Goal: Obtain resource: Download file/media

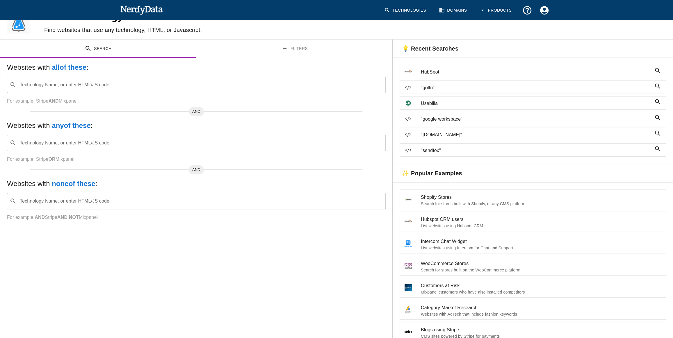
scroll to position [26, 0]
click at [245, 54] on button "Filters" at bounding box center [294, 49] width 196 height 18
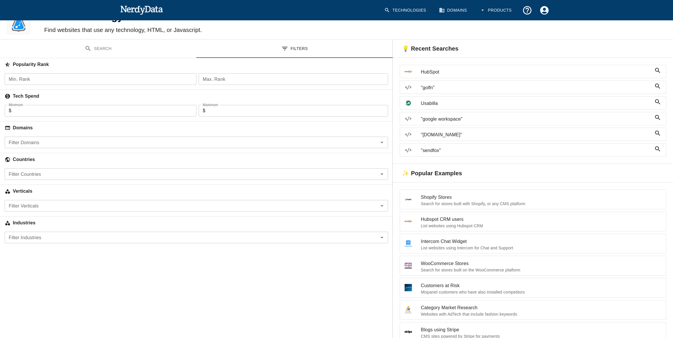
click at [45, 235] on input "Filter Industries" at bounding box center [191, 238] width 370 height 8
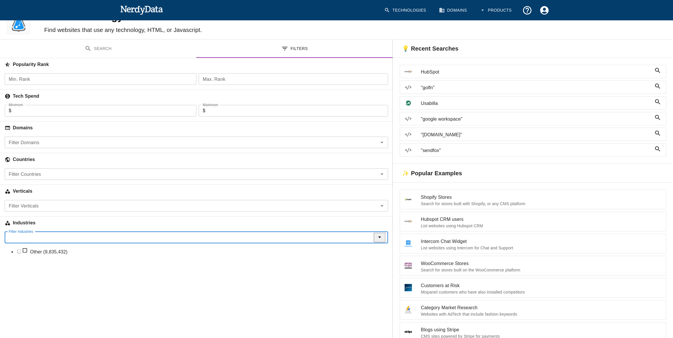
click at [41, 253] on li "Other (9,835,432)" at bounding box center [202, 252] width 372 height 8
click at [45, 238] on icon at bounding box center [48, 237] width 7 height 7
checkbox input "false"
click at [68, 82] on input "Min. Rank" at bounding box center [101, 79] width 192 height 12
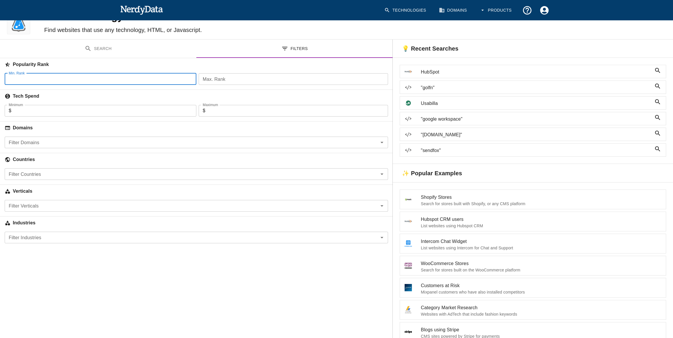
click at [49, 145] on input "Filter Domains" at bounding box center [191, 142] width 370 height 8
click at [35, 140] on label "Filter Domains" at bounding box center [24, 142] width 31 height 7
click at [35, 140] on input "Filter Domains" at bounding box center [191, 142] width 370 height 8
click at [51, 172] on input "Filter Countries" at bounding box center [191, 174] width 370 height 8
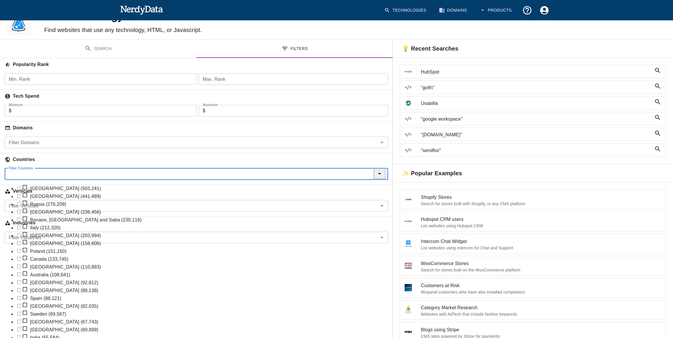
scroll to position [0, 0]
click at [279, 163] on h6 "Countries" at bounding box center [196, 159] width 393 height 13
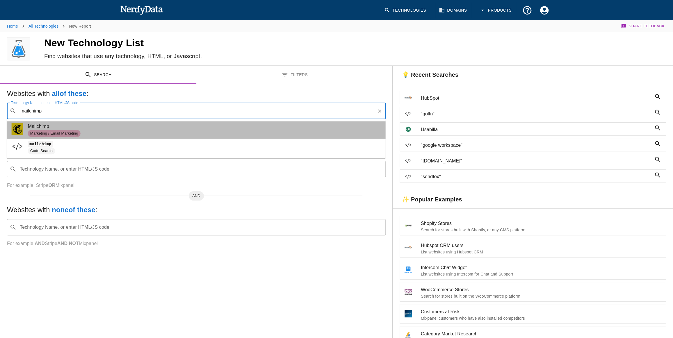
click at [113, 128] on span "Mailchimp" at bounding box center [204, 126] width 353 height 7
type input "mailchimp"
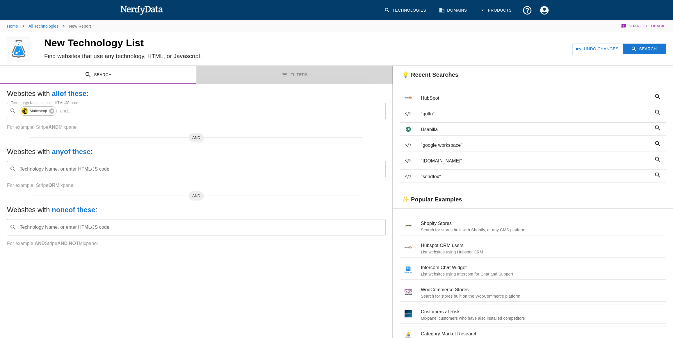
click at [277, 79] on button "Filters" at bounding box center [294, 75] width 196 height 18
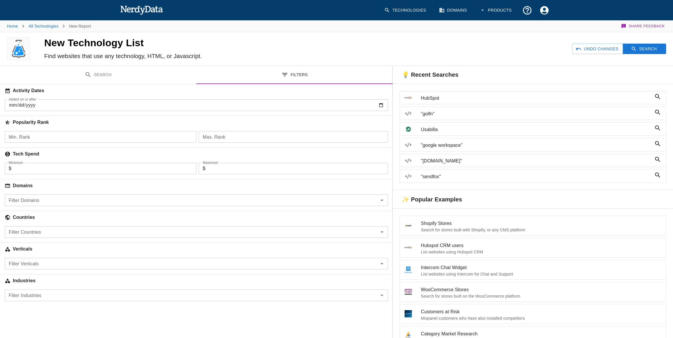
click at [39, 135] on input "Min. Rank" at bounding box center [101, 137] width 192 height 12
click at [55, 174] on input "Minimum" at bounding box center [103, 169] width 185 height 12
click at [633, 49] on icon "button" at bounding box center [634, 49] width 4 height 4
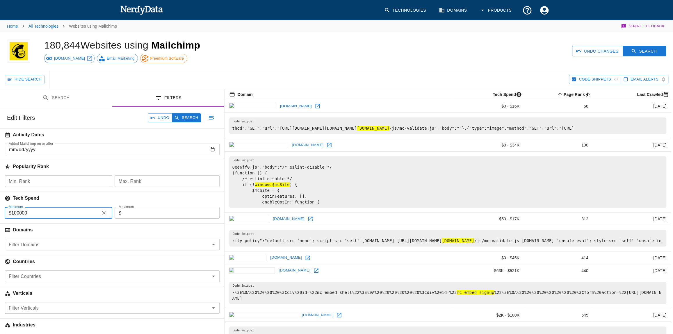
click at [75, 211] on input "100000" at bounding box center [54, 213] width 86 height 12
drag, startPoint x: 29, startPoint y: 211, endPoint x: 10, endPoint y: 209, distance: 18.7
click at [10, 211] on div "$ 100000 Minimum" at bounding box center [59, 213] width 108 height 12
click at [192, 118] on button "Search" at bounding box center [186, 117] width 29 height 9
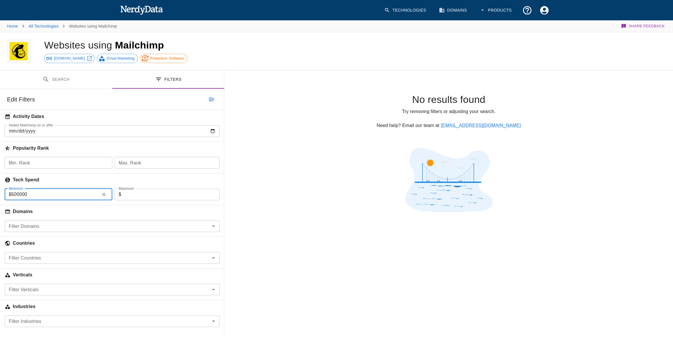
drag, startPoint x: 11, startPoint y: 194, endPoint x: 104, endPoint y: 194, distance: 93.1
click at [104, 194] on div "$ 500000 Minimum" at bounding box center [59, 195] width 108 height 12
click at [189, 100] on button "Search" at bounding box center [186, 99] width 29 height 9
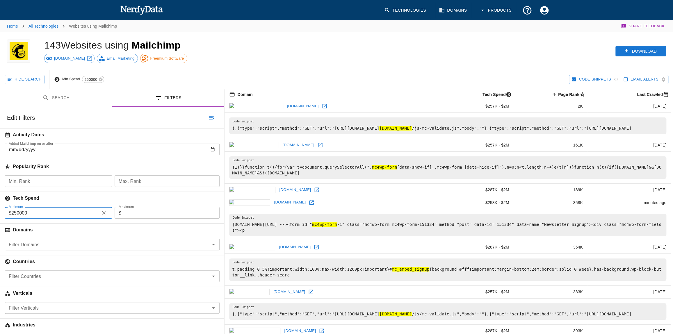
drag, startPoint x: 14, startPoint y: 212, endPoint x: 17, endPoint y: 213, distance: 3.0
click at [17, 213] on input "250000" at bounding box center [54, 213] width 86 height 12
click at [190, 116] on button "Search" at bounding box center [186, 117] width 29 height 9
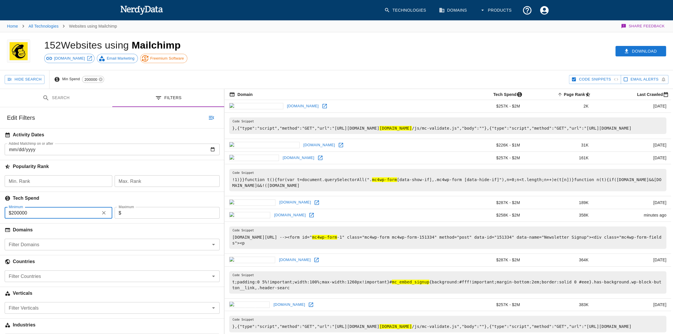
drag, startPoint x: 15, startPoint y: 212, endPoint x: 11, endPoint y: 213, distance: 4.6
click at [11, 213] on input "200000" at bounding box center [54, 213] width 86 height 12
click at [33, 210] on input "100005" at bounding box center [54, 213] width 86 height 12
click at [33, 209] on input "100005" at bounding box center [54, 213] width 86 height 12
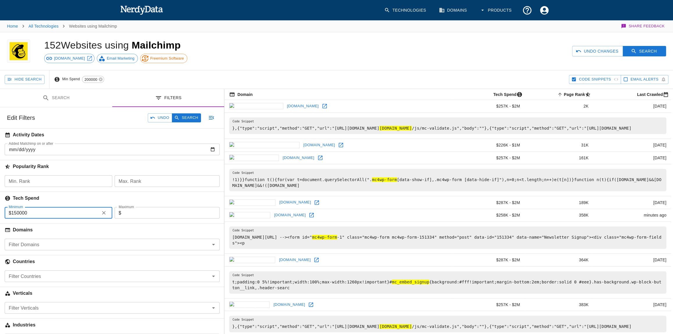
drag, startPoint x: 21, startPoint y: 213, endPoint x: 32, endPoint y: 213, distance: 11.3
click at [32, 213] on input "150000" at bounding box center [54, 213] width 86 height 12
click at [188, 119] on button "Search" at bounding box center [186, 117] width 29 height 9
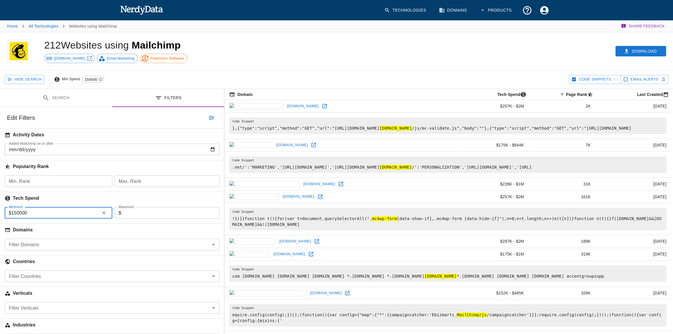
drag, startPoint x: 14, startPoint y: 213, endPoint x: 42, endPoint y: 210, distance: 28.5
click at [42, 211] on input "150000" at bounding box center [54, 213] width 86 height 12
drag, startPoint x: 40, startPoint y: 213, endPoint x: 19, endPoint y: 212, distance: 21.5
click at [19, 212] on input "100000" at bounding box center [54, 213] width 86 height 12
click at [185, 117] on button "Search" at bounding box center [186, 117] width 29 height 9
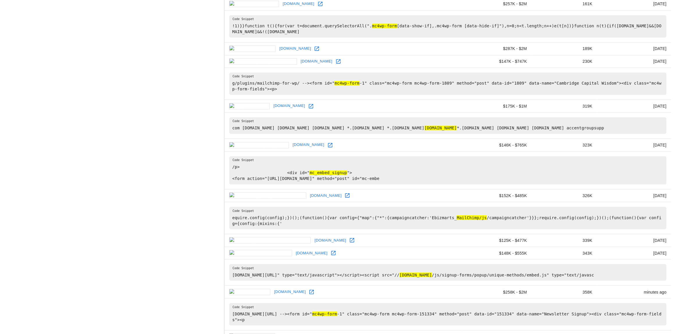
scroll to position [841, 0]
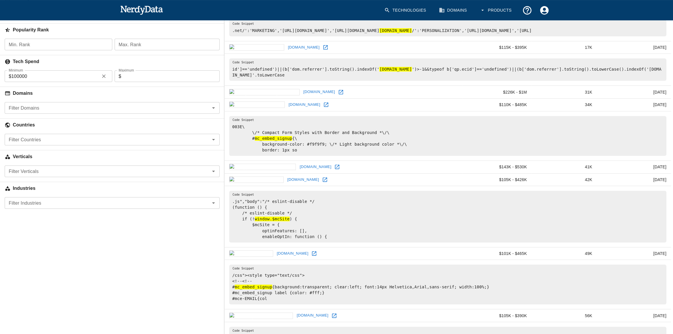
scroll to position [0, 0]
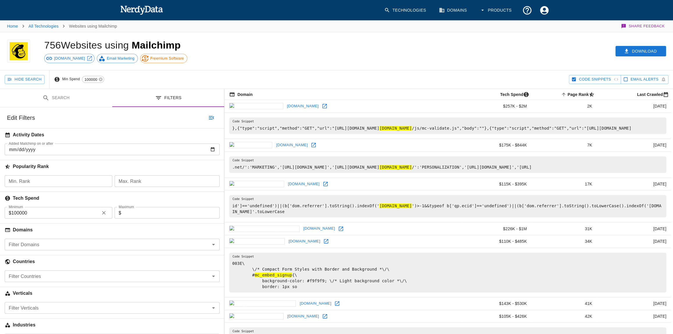
click at [16, 210] on input "100000" at bounding box center [54, 213] width 86 height 12
drag, startPoint x: 15, startPoint y: 211, endPoint x: 15, endPoint y: 214, distance: 3.2
click at [15, 214] on input "100000" at bounding box center [54, 213] width 86 height 12
drag, startPoint x: 12, startPoint y: 214, endPoint x: 48, endPoint y: 212, distance: 36.1
click at [48, 212] on input "100000" at bounding box center [54, 213] width 86 height 12
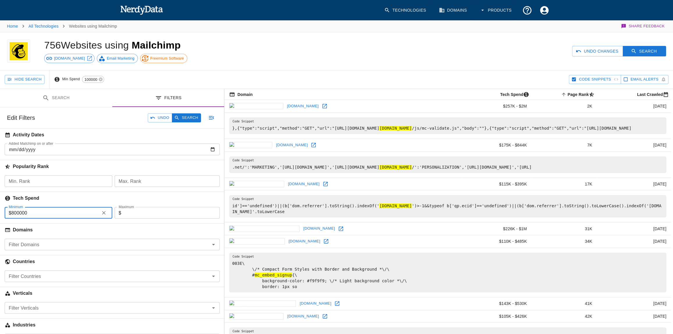
drag, startPoint x: 48, startPoint y: 214, endPoint x: 19, endPoint y: 215, distance: 28.8
click at [19, 215] on input "800000" at bounding box center [54, 213] width 86 height 12
click at [23, 213] on input "800000" at bounding box center [54, 213] width 86 height 12
click at [184, 118] on button "Search" at bounding box center [186, 117] width 29 height 9
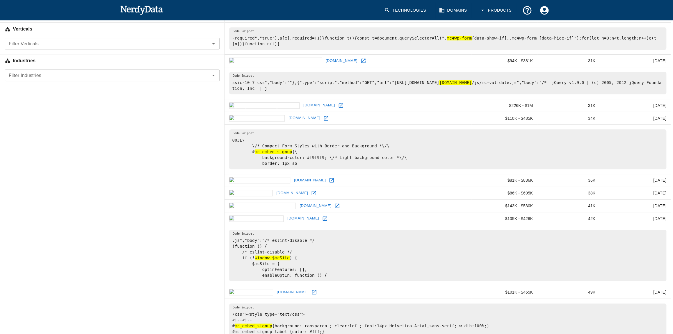
scroll to position [291, 0]
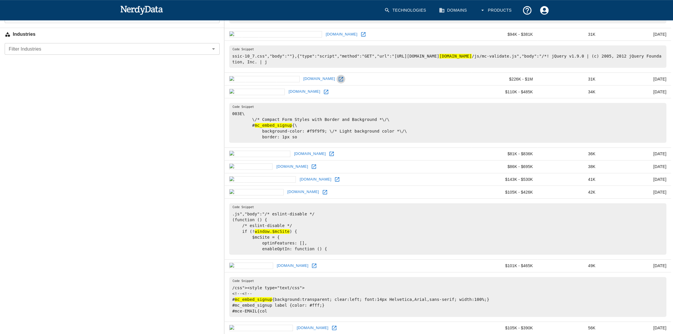
click at [338, 82] on icon at bounding box center [341, 79] width 6 height 6
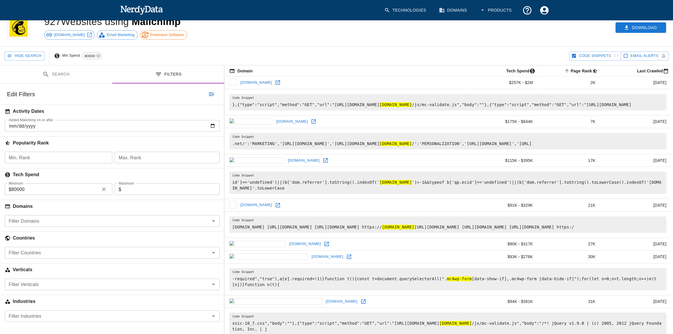
scroll to position [0, 0]
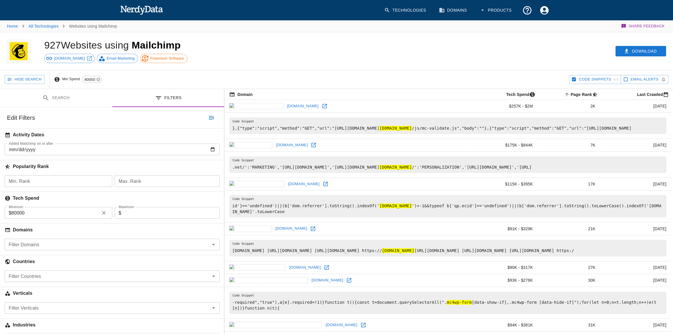
click at [44, 242] on input "Filter Domains" at bounding box center [107, 245] width 202 height 8
click at [45, 246] on input "Filter Domains" at bounding box center [107, 245] width 202 height 8
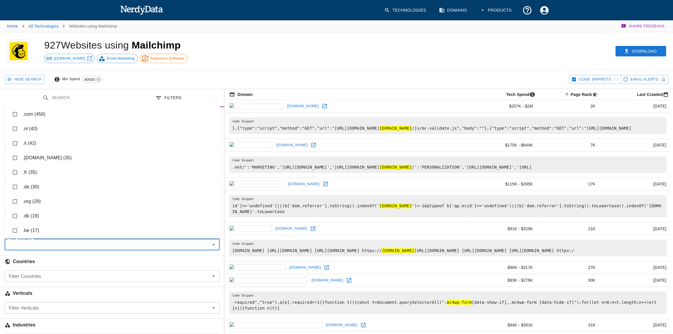
click at [40, 246] on input "Filter Domains" at bounding box center [107, 245] width 202 height 8
click at [40, 247] on input "Filter Domains" at bounding box center [107, 245] width 202 height 8
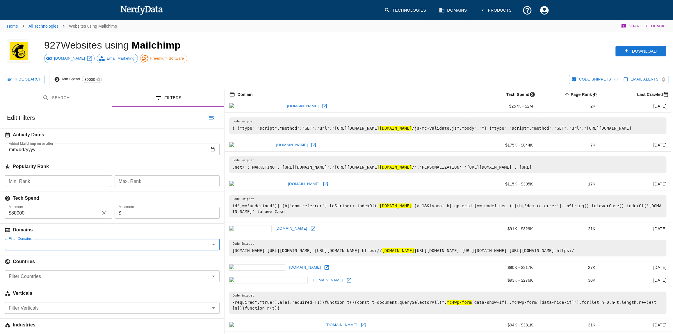
click at [38, 272] on input "Filter Countries" at bounding box center [107, 276] width 202 height 8
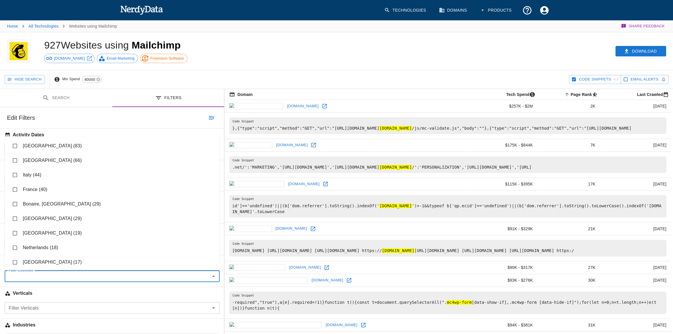
click at [52, 123] on div "Edit Filters" at bounding box center [112, 117] width 224 height 21
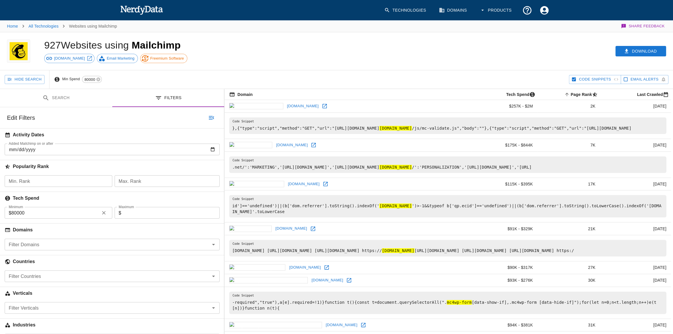
scroll to position [106, 0]
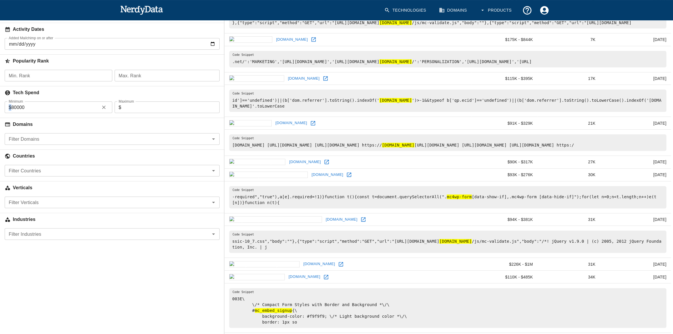
drag, startPoint x: 11, startPoint y: 109, endPoint x: 36, endPoint y: 108, distance: 25.6
click at [36, 108] on div "$ 80000 Minimum" at bounding box center [59, 108] width 108 height 12
click at [14, 108] on input "80000" at bounding box center [54, 108] width 86 height 12
type input "50000"
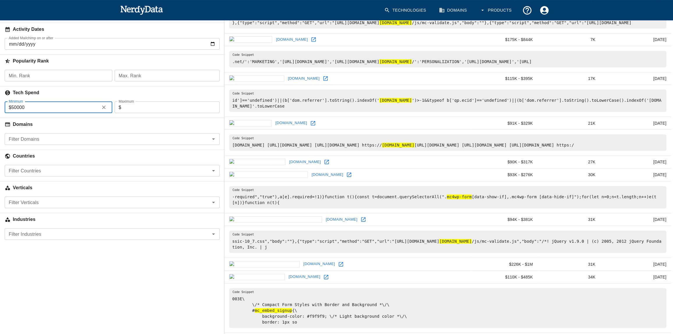
scroll to position [0, 0]
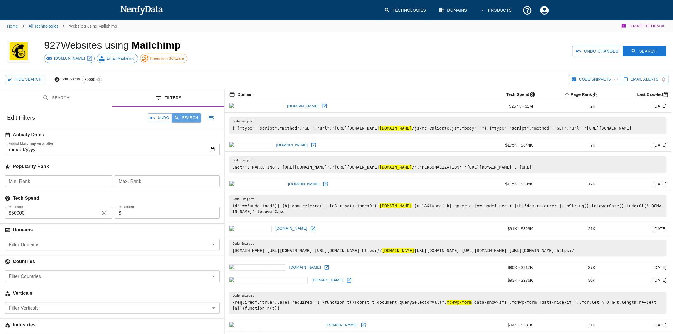
drag, startPoint x: 180, startPoint y: 116, endPoint x: 190, endPoint y: 128, distance: 15.5
click at [180, 116] on button "Search" at bounding box center [186, 117] width 29 height 9
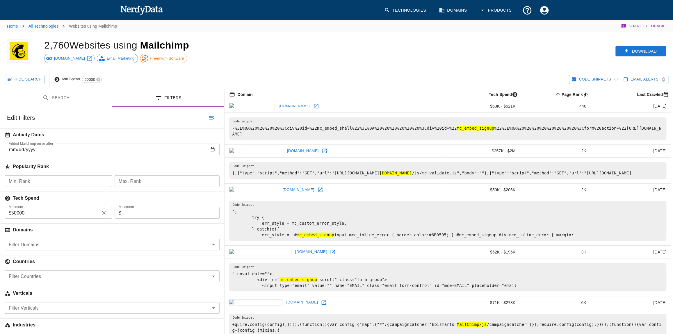
scroll to position [132, 0]
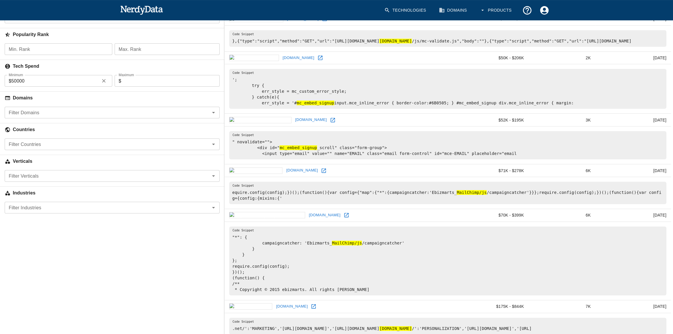
click at [330, 123] on icon at bounding box center [333, 120] width 6 height 6
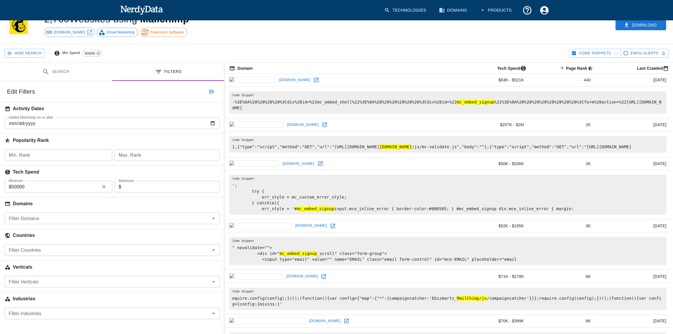
scroll to position [159, 0]
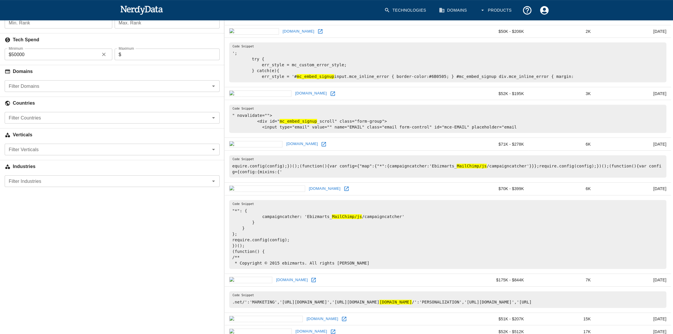
click at [61, 150] on input "Filter Verticals" at bounding box center [107, 149] width 202 height 8
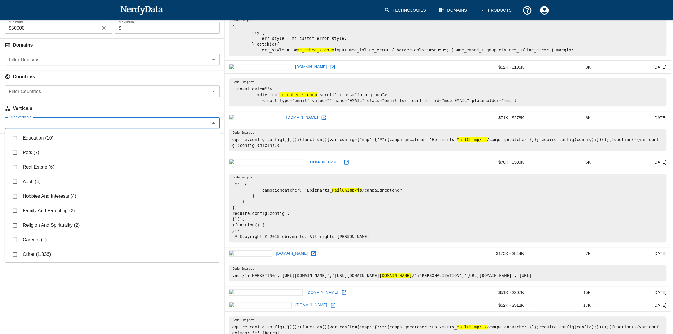
scroll to position [211, 0]
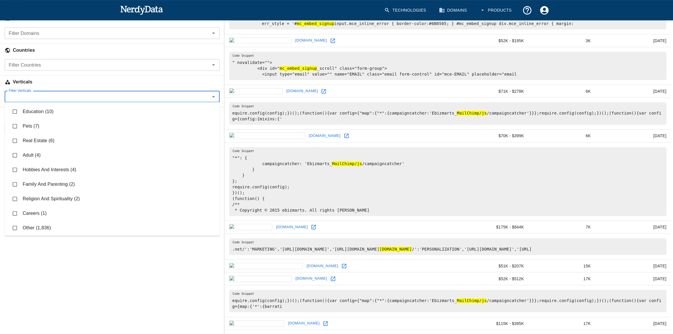
click at [58, 230] on li "Other (1,836)" at bounding box center [112, 228] width 215 height 15
checkbox input "true"
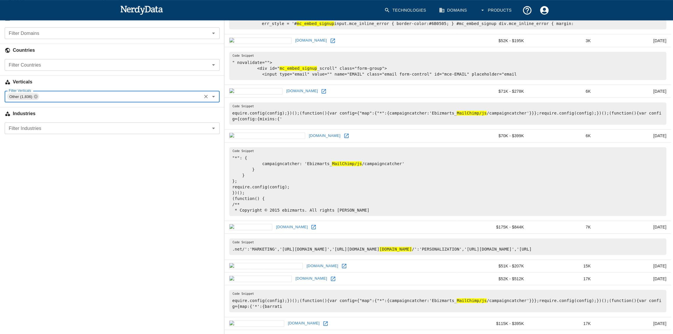
click at [38, 99] on div "Other (1,836) Filter Verticals" at bounding box center [112, 97] width 215 height 12
click at [38, 125] on input "Filter Industries" at bounding box center [107, 128] width 202 height 8
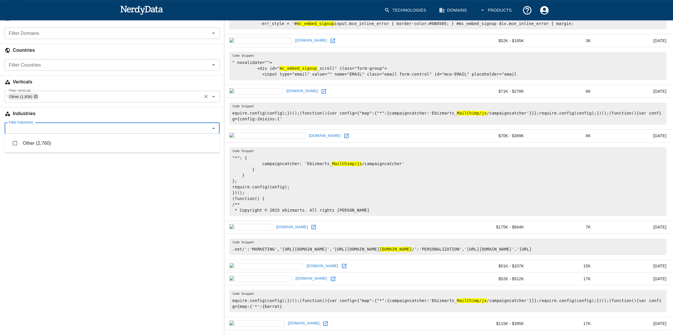
click at [36, 96] on icon at bounding box center [36, 97] width 4 height 4
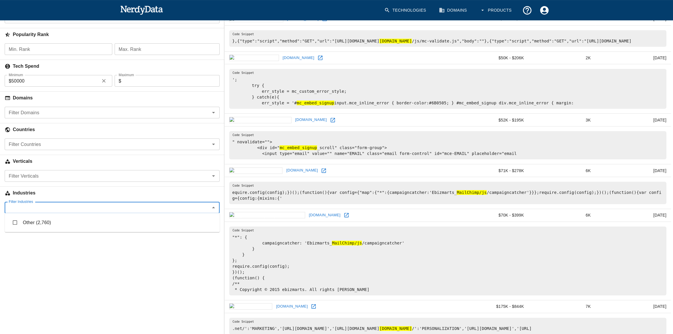
click at [79, 162] on h6 "Verticals" at bounding box center [112, 161] width 224 height 13
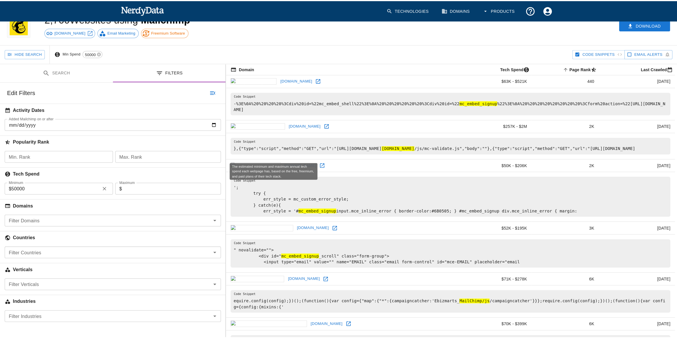
scroll to position [0, 0]
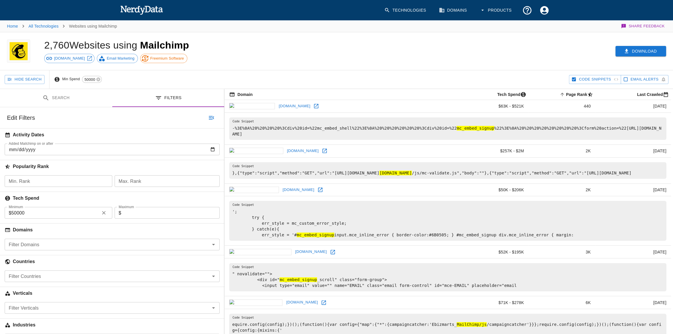
click at [632, 52] on button "Download" at bounding box center [640, 51] width 51 height 11
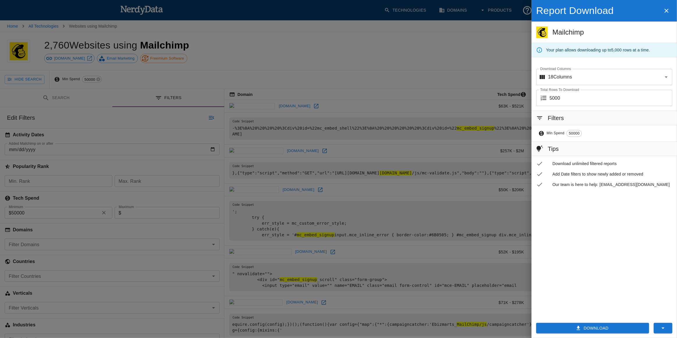
click at [165, 159] on div at bounding box center [338, 169] width 677 height 338
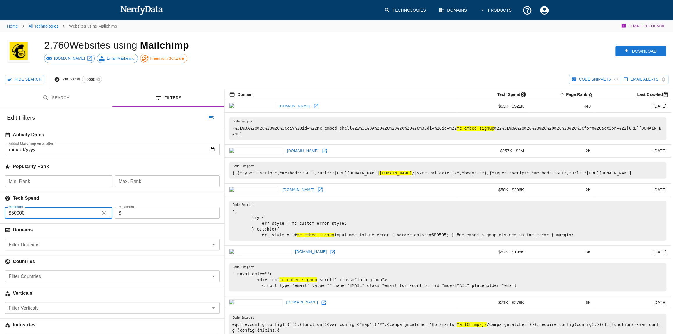
drag, startPoint x: 12, startPoint y: 213, endPoint x: 31, endPoint y: 211, distance: 19.1
click at [31, 211] on input "50000" at bounding box center [54, 213] width 86 height 12
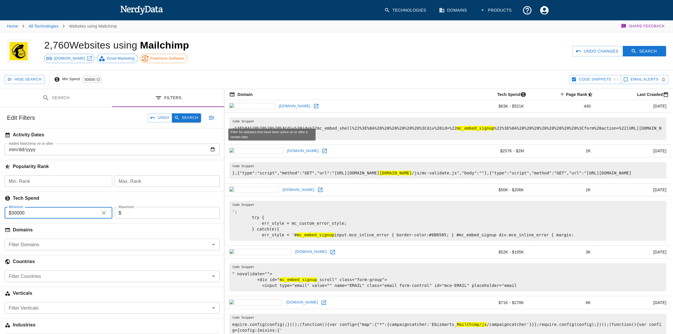
type input "30000"
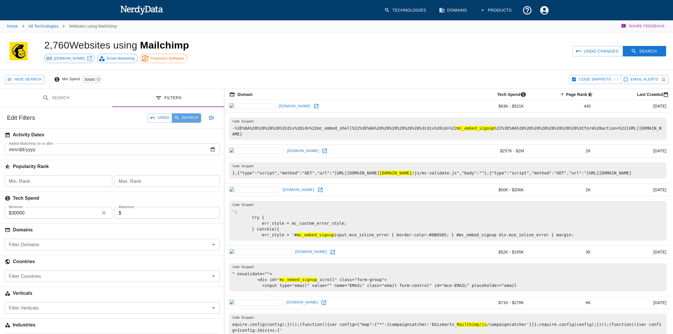
click at [177, 118] on icon "button" at bounding box center [177, 118] width 4 height 4
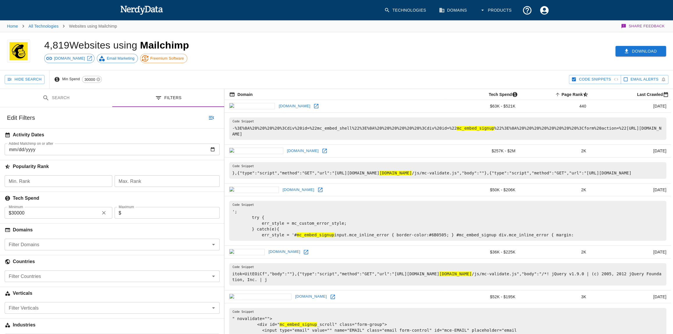
click at [630, 52] on button "Download" at bounding box center [640, 51] width 51 height 11
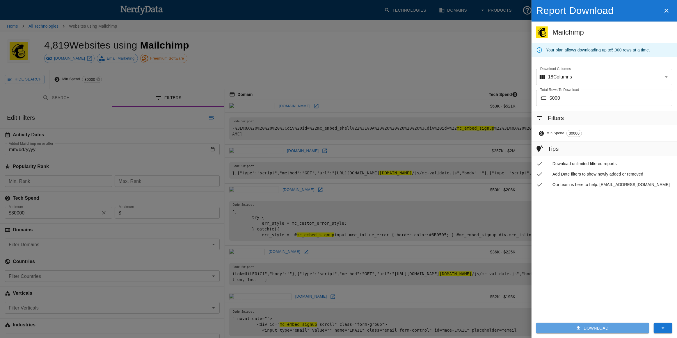
click at [599, 327] on button "Download" at bounding box center [592, 328] width 113 height 11
